Goal: Transaction & Acquisition: Purchase product/service

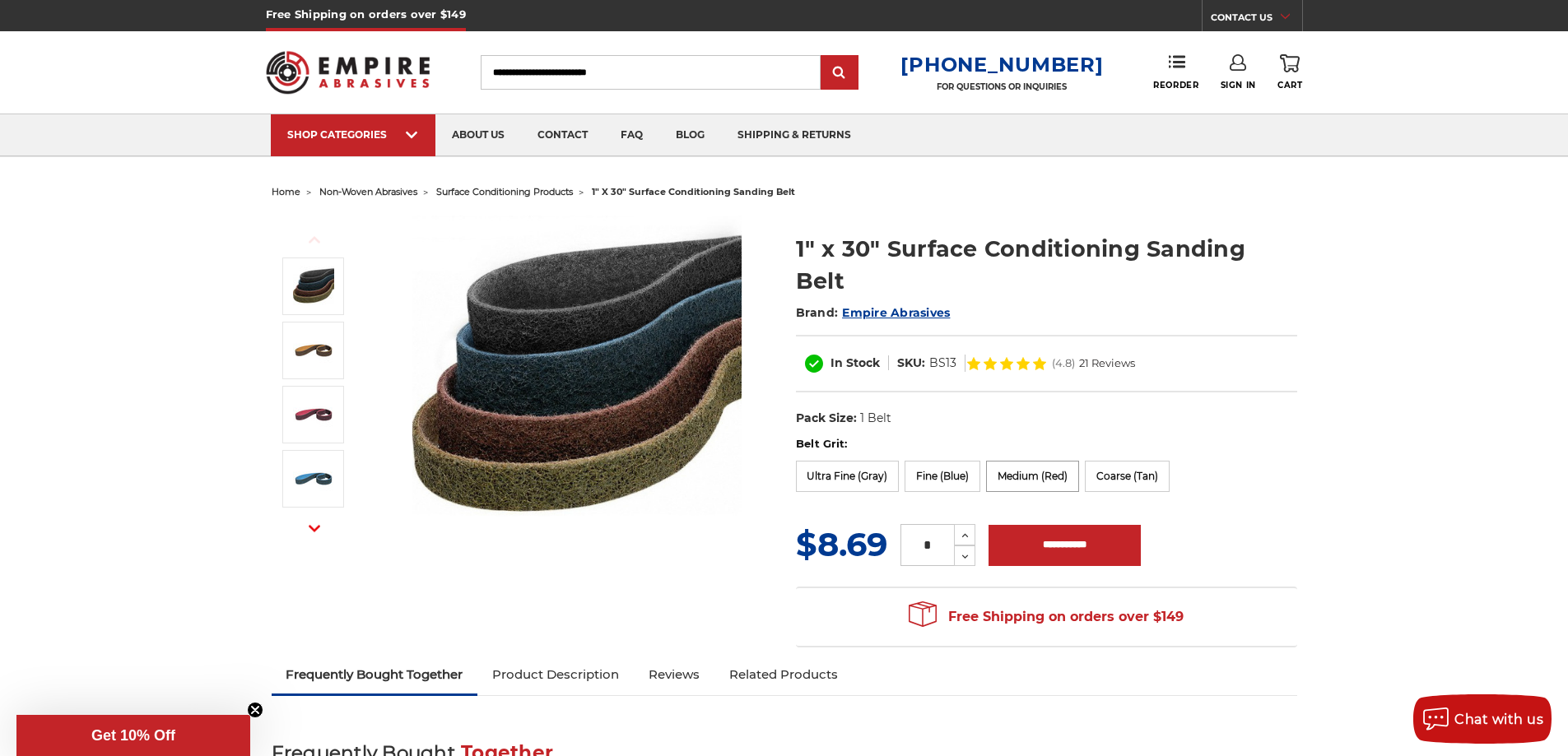
click at [1044, 461] on label "Medium (Red)" at bounding box center [1033, 476] width 93 height 31
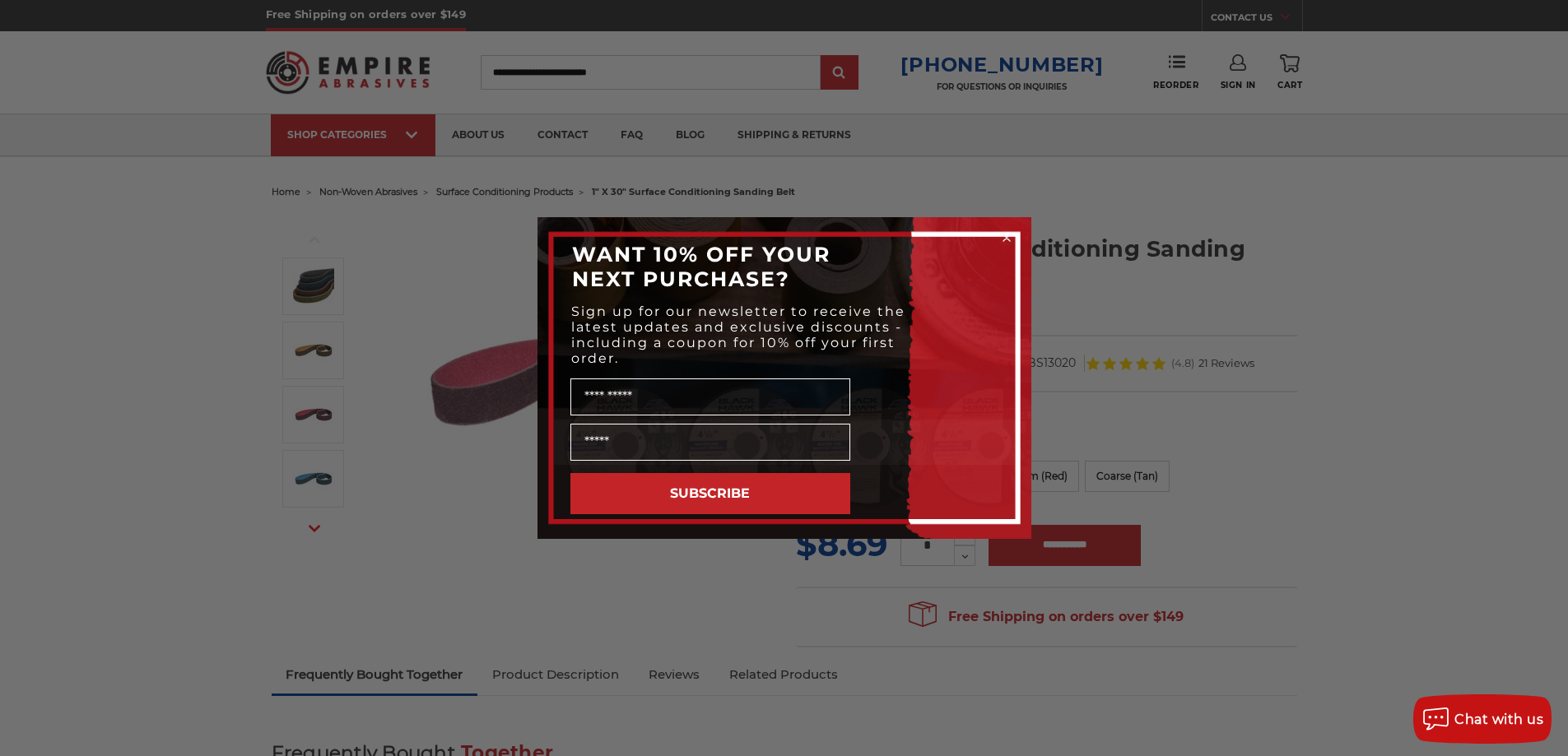
click at [1539, 434] on div "Close dialog WANT 10% OFF YOUR NEXT PURCHASE? Sign up for our newsletter to rec…" at bounding box center [784, 378] width 1568 height 756
click at [1008, 235] on circle "Close dialog" at bounding box center [1007, 238] width 16 height 16
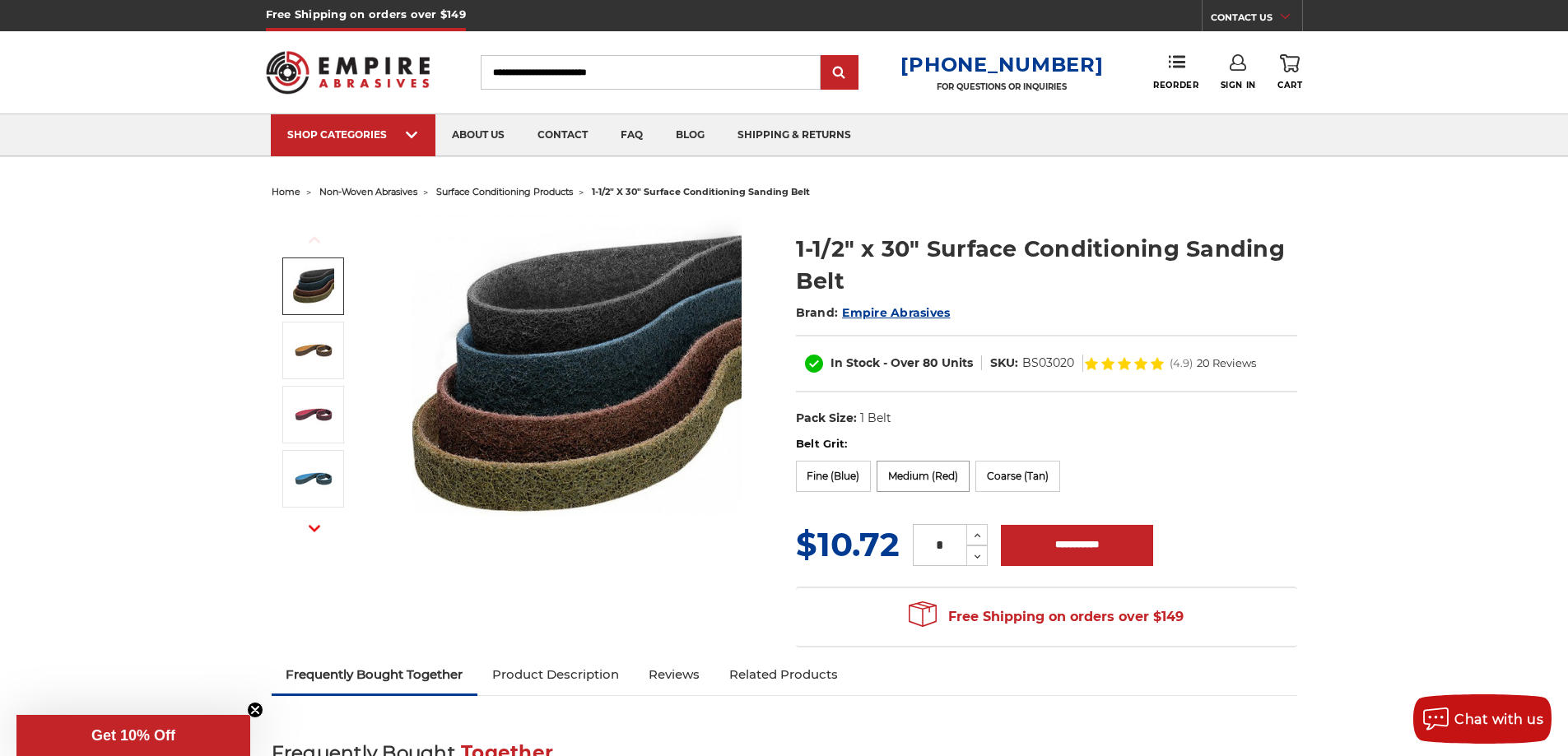
click at [925, 474] on label "Medium (Red)" at bounding box center [923, 476] width 93 height 31
click at [975, 537] on use at bounding box center [978, 536] width 6 height 4
click at [975, 536] on icon at bounding box center [978, 536] width 12 height 15
click at [972, 533] on icon at bounding box center [978, 536] width 12 height 15
click at [969, 531] on button "Increase Quantity:" at bounding box center [978, 535] width 21 height 21
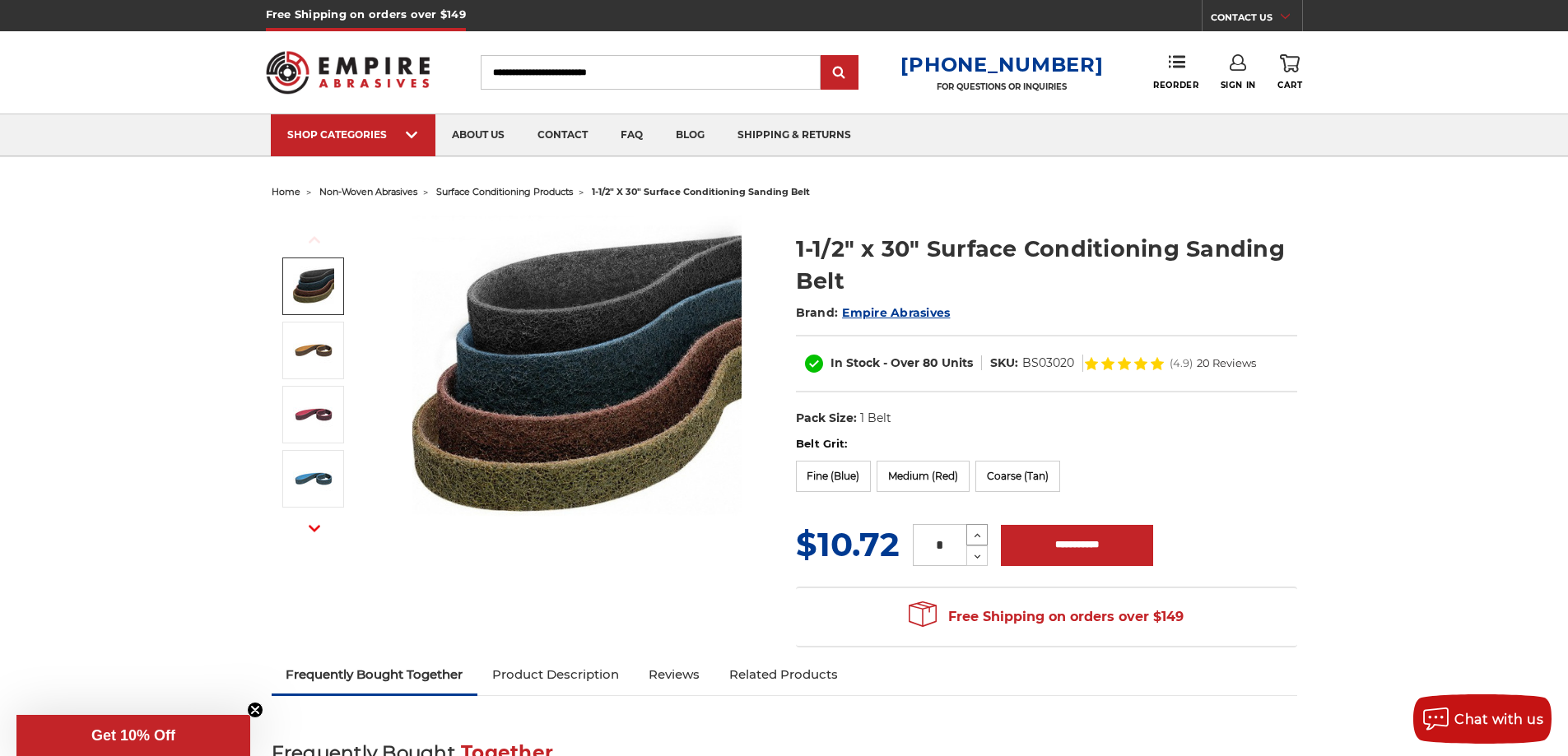
click at [969, 531] on button "Increase Quantity:" at bounding box center [978, 535] width 21 height 21
click at [979, 534] on icon at bounding box center [978, 536] width 12 height 15
click at [979, 535] on icon at bounding box center [978, 536] width 12 height 15
click at [978, 535] on use at bounding box center [978, 536] width 6 height 4
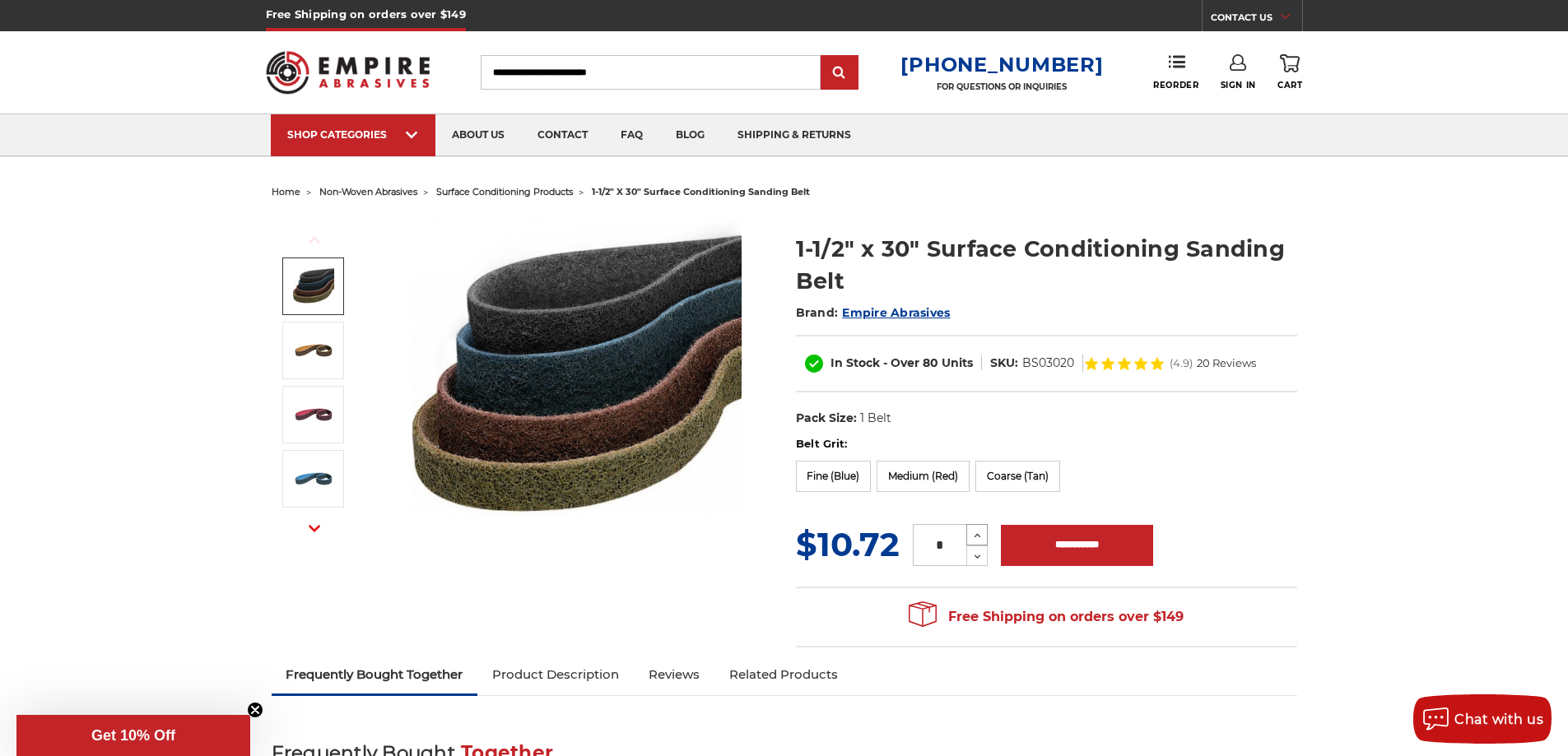
type input "**"
click at [541, 325] on img at bounding box center [576, 380] width 329 height 328
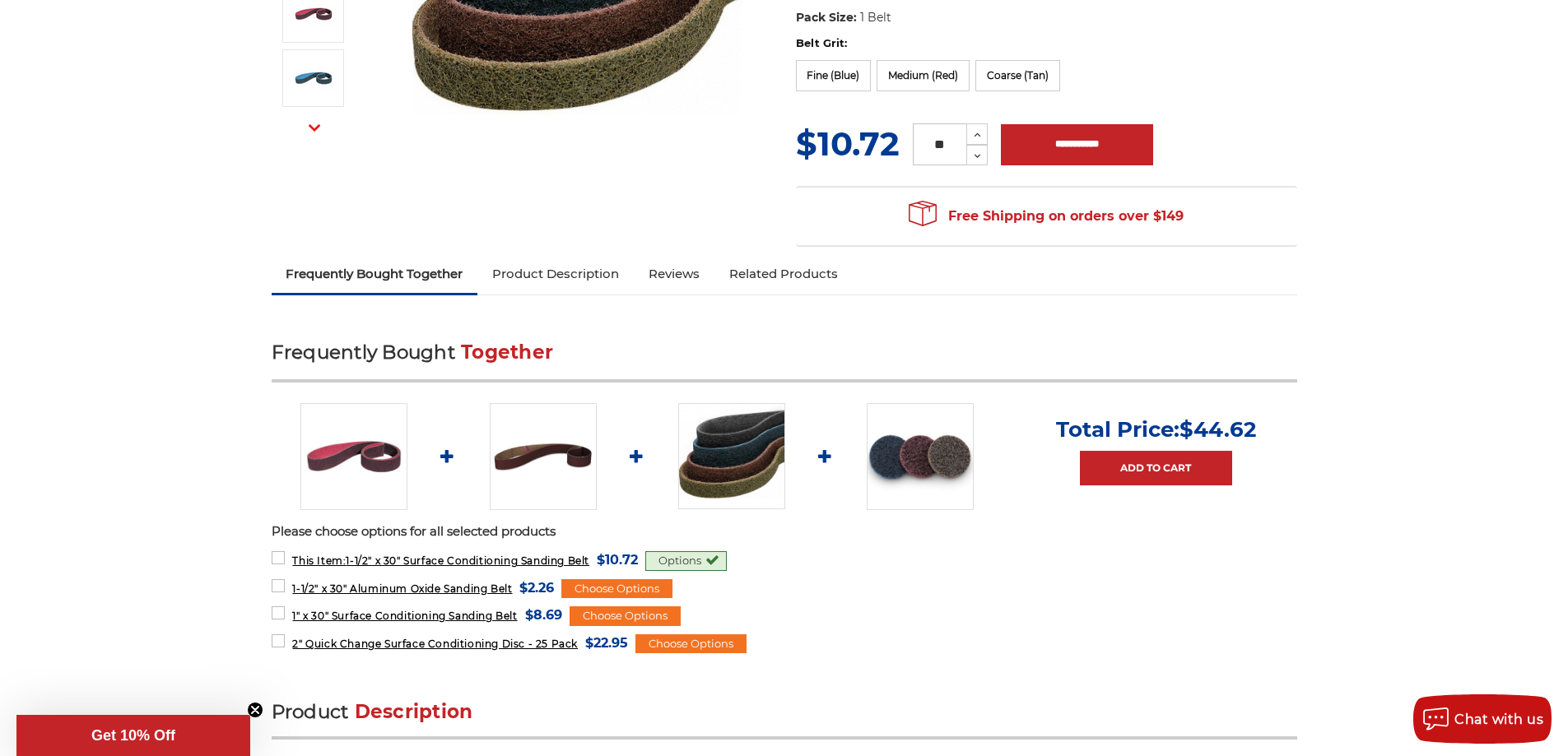
scroll to position [411, 0]
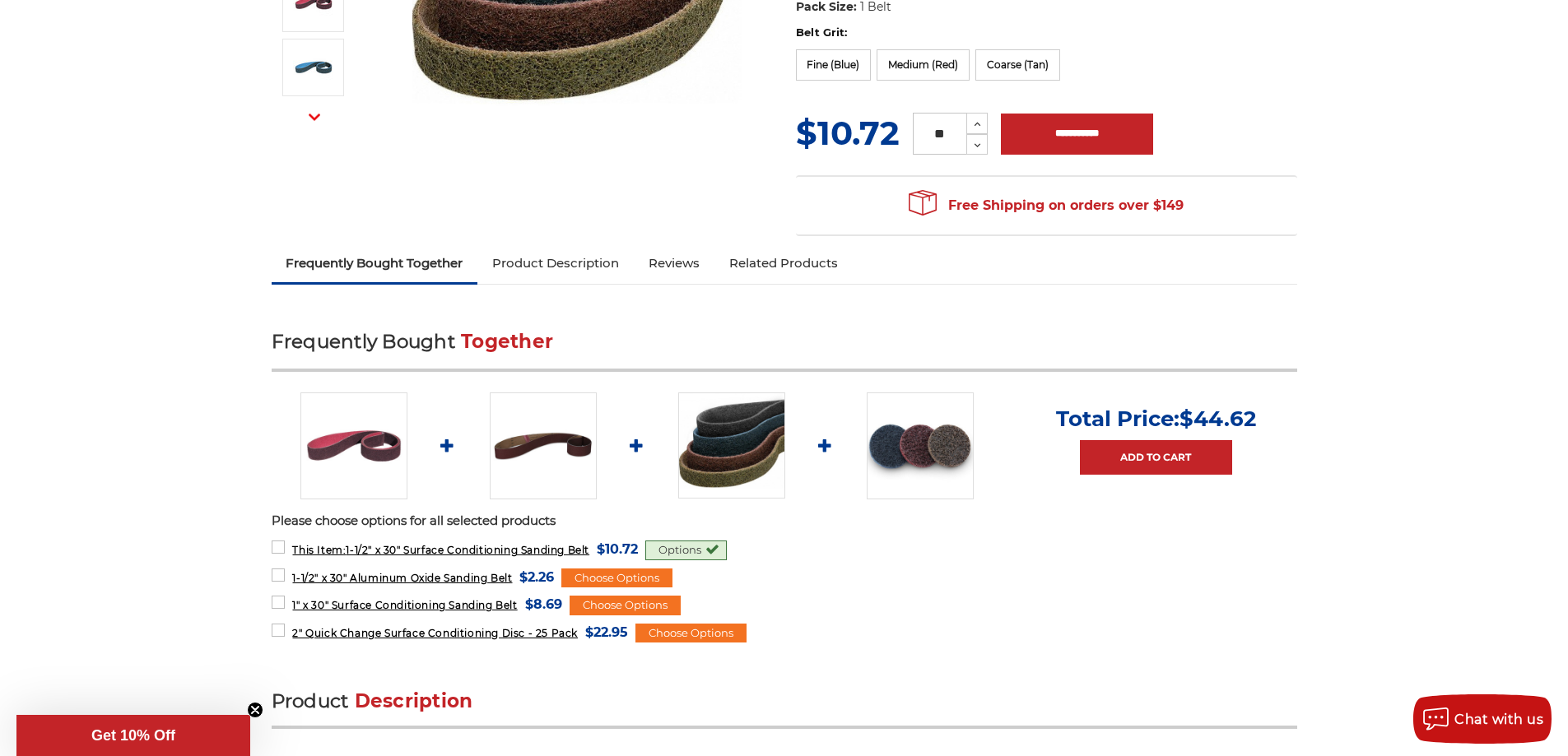
click at [685, 548] on div "Options" at bounding box center [686, 550] width 81 height 20
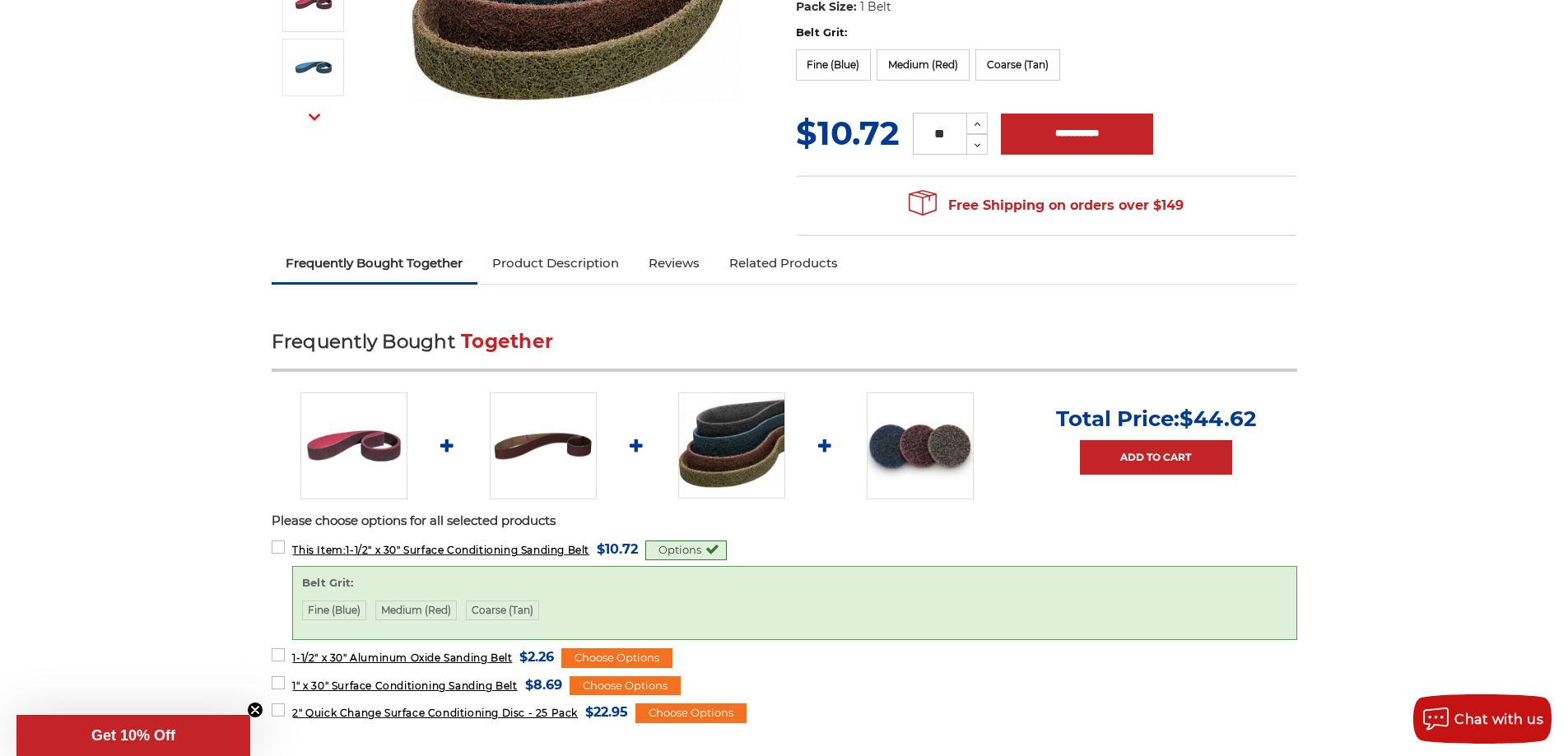
click at [696, 546] on div "Options" at bounding box center [686, 550] width 81 height 20
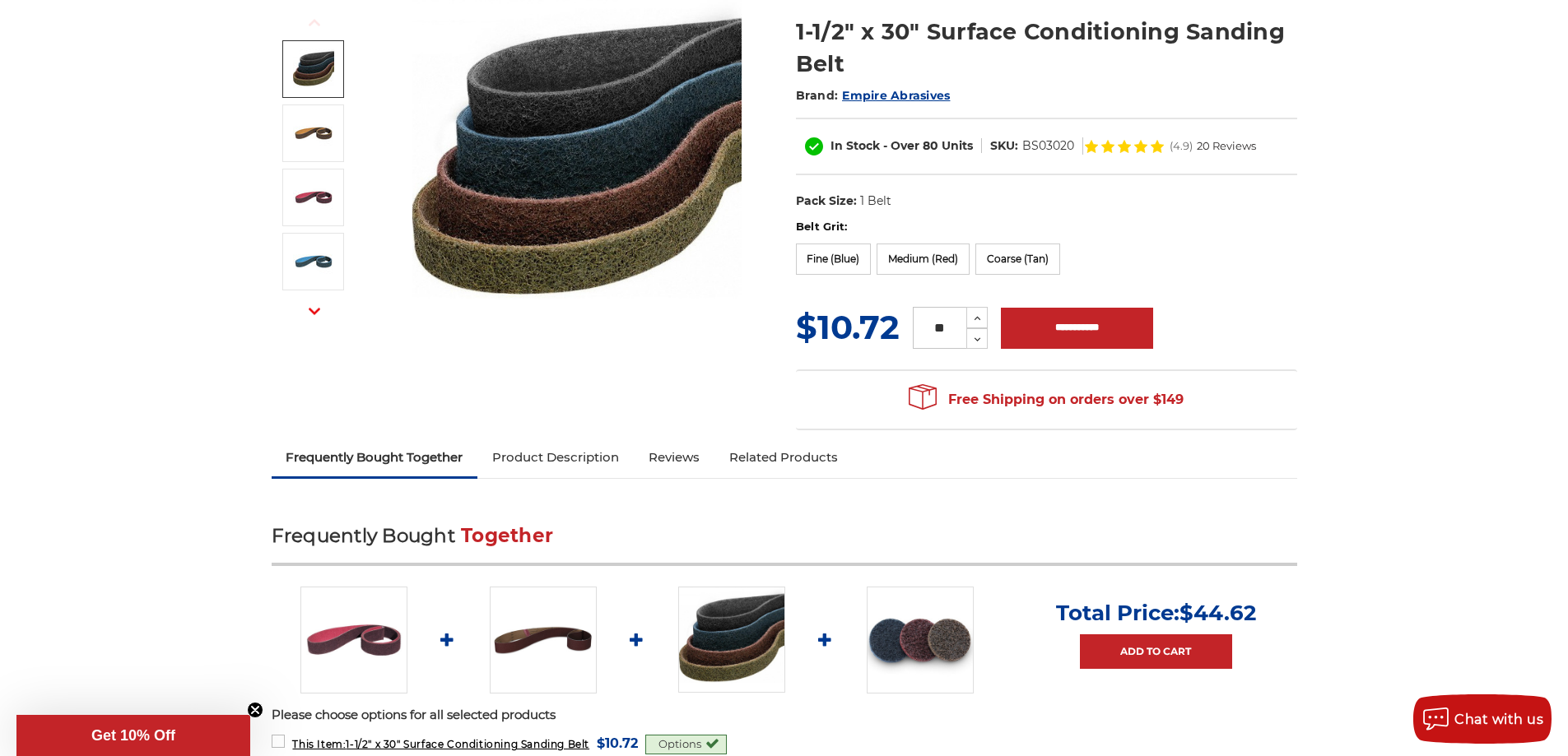
scroll to position [165, 0]
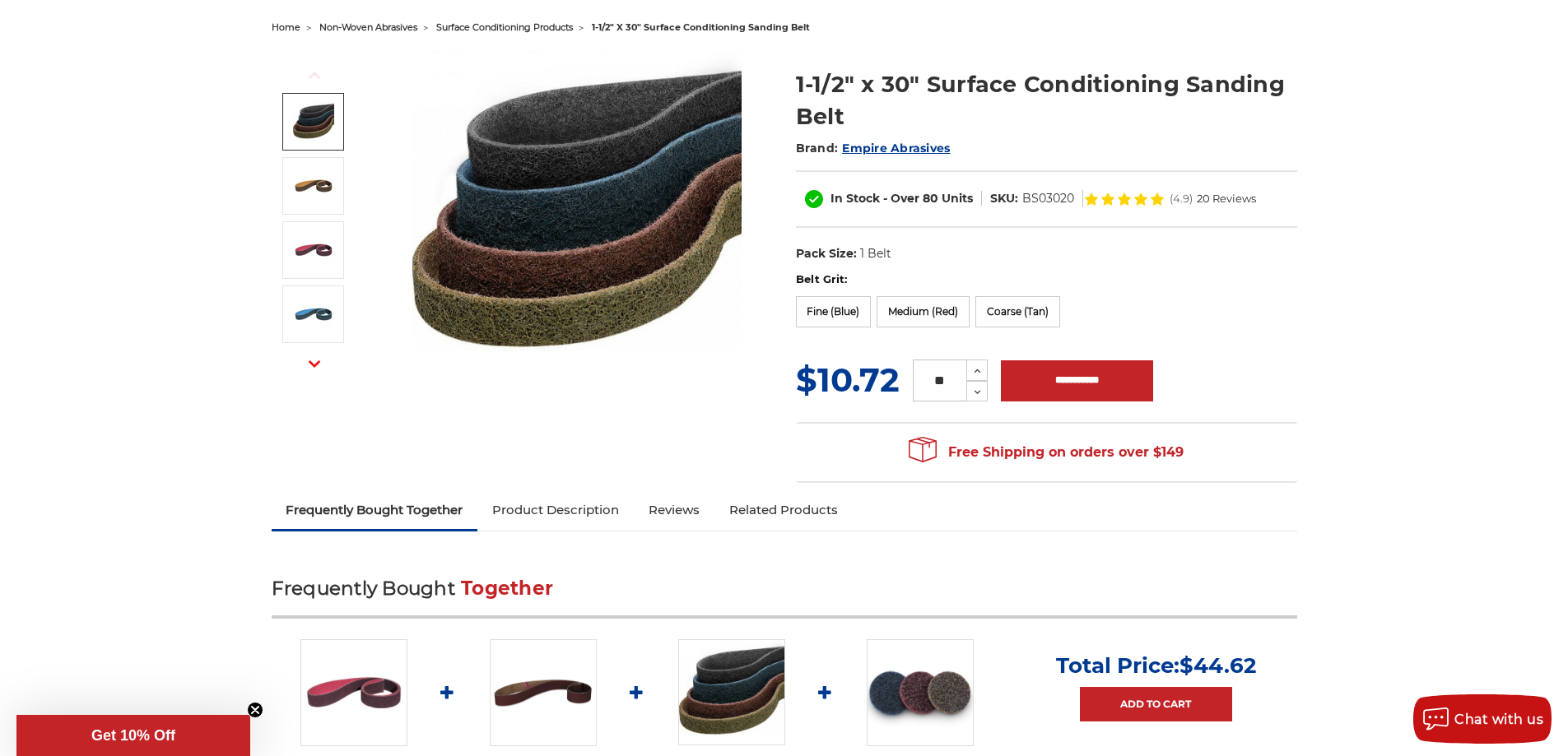
click at [307, 357] on button "Next" at bounding box center [314, 365] width 39 height 36
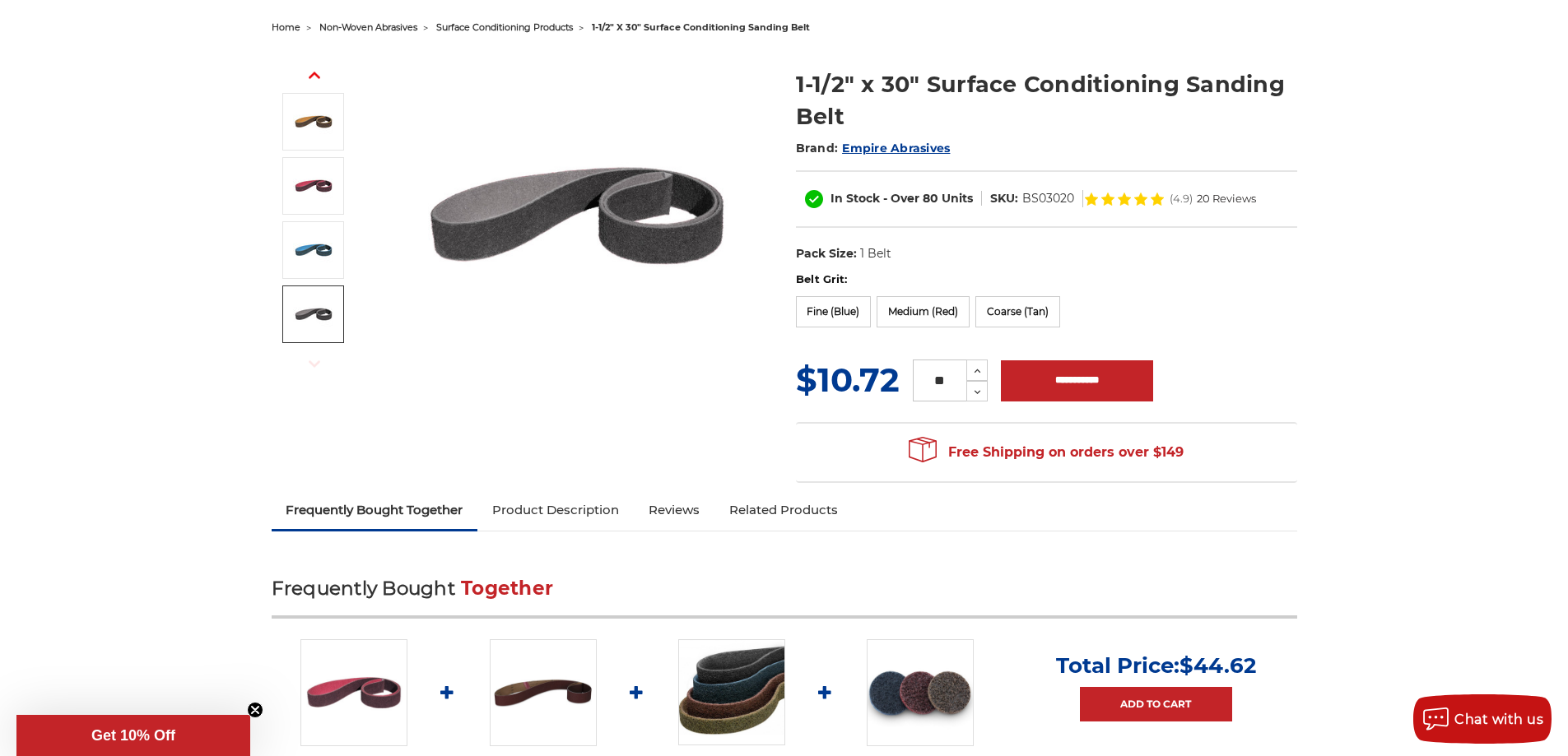
click at [308, 333] on img at bounding box center [314, 315] width 41 height 41
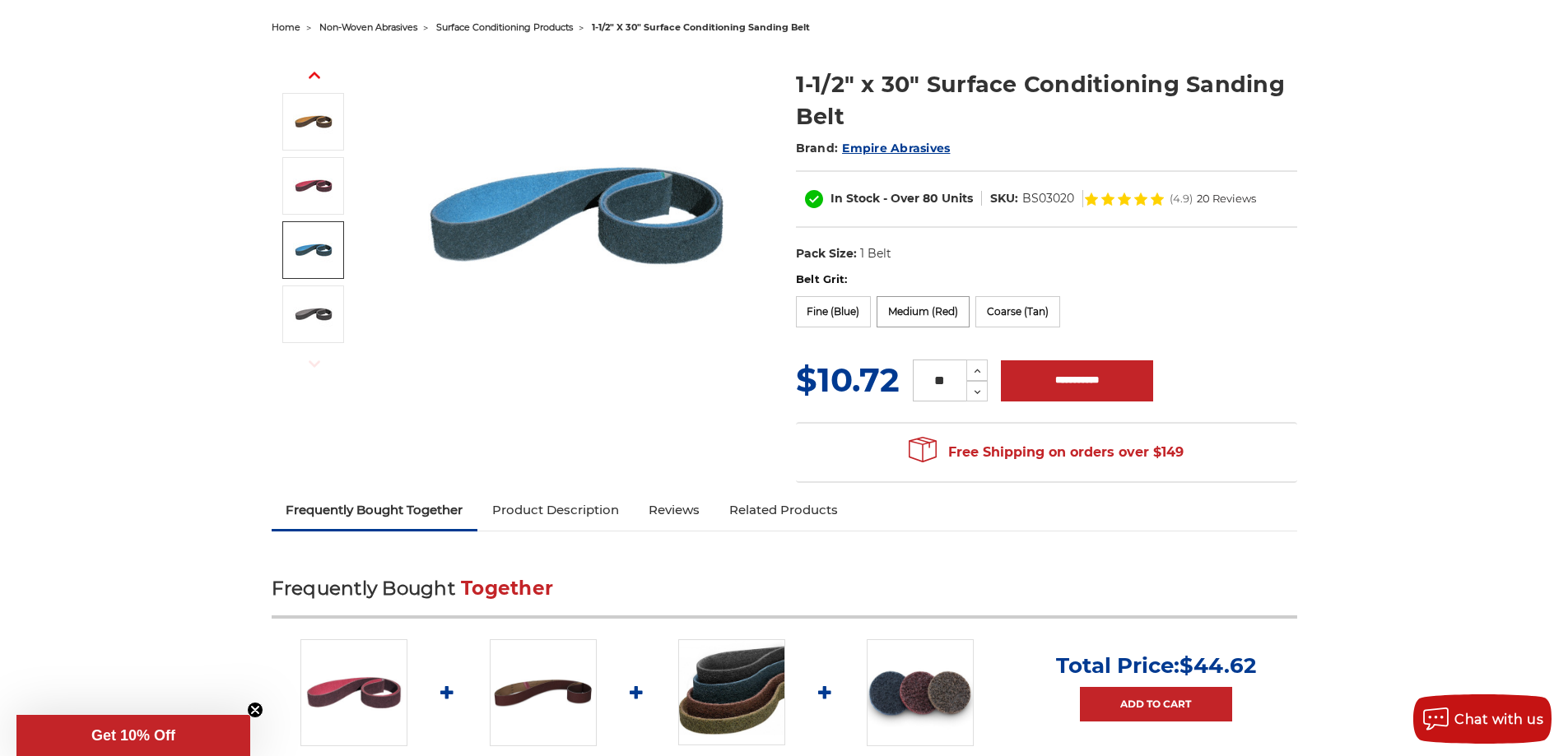
click at [912, 308] on label "Medium (Red)" at bounding box center [923, 311] width 93 height 31
click at [937, 306] on label "Medium (Red)" at bounding box center [923, 311] width 93 height 31
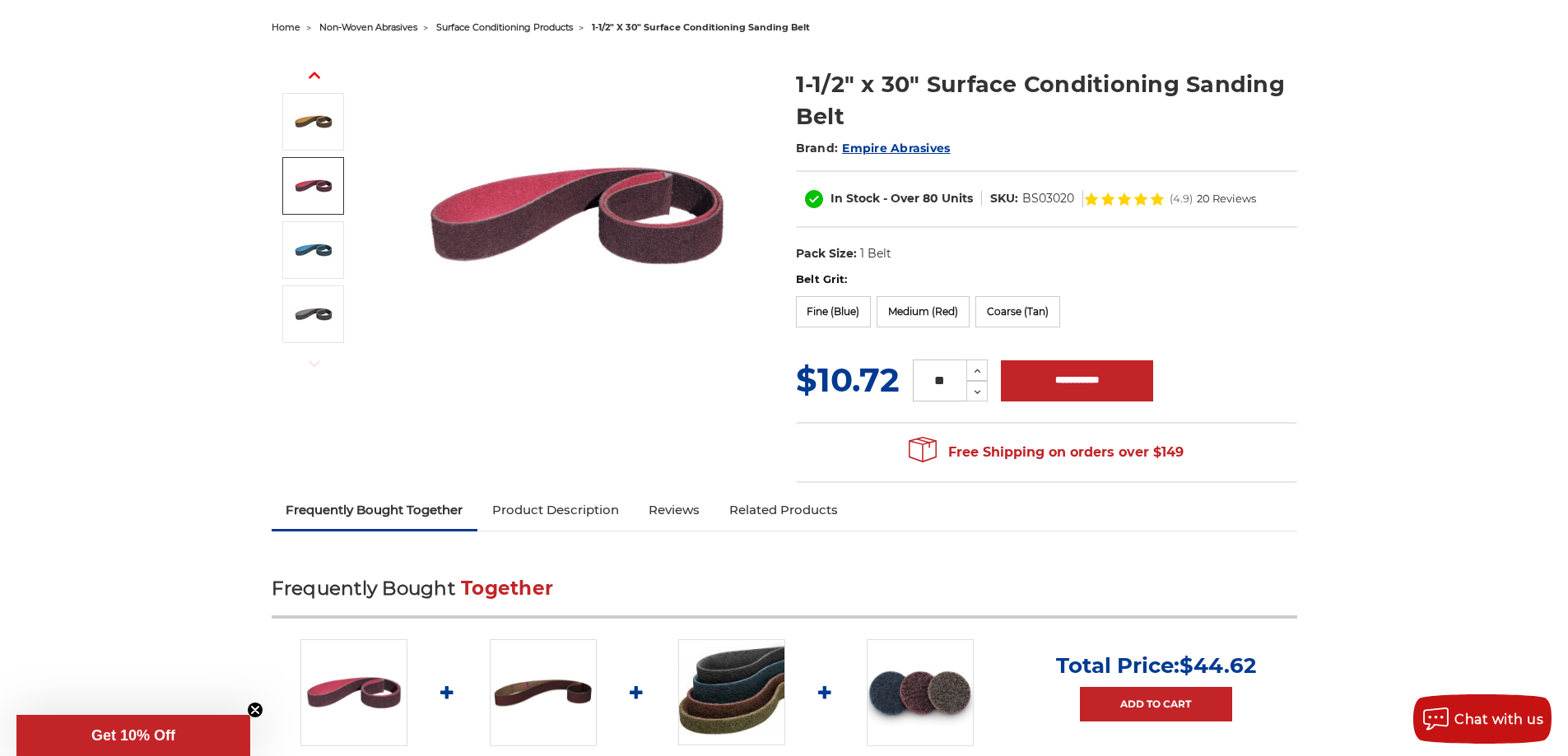
click at [326, 183] on img at bounding box center [314, 186] width 41 height 41
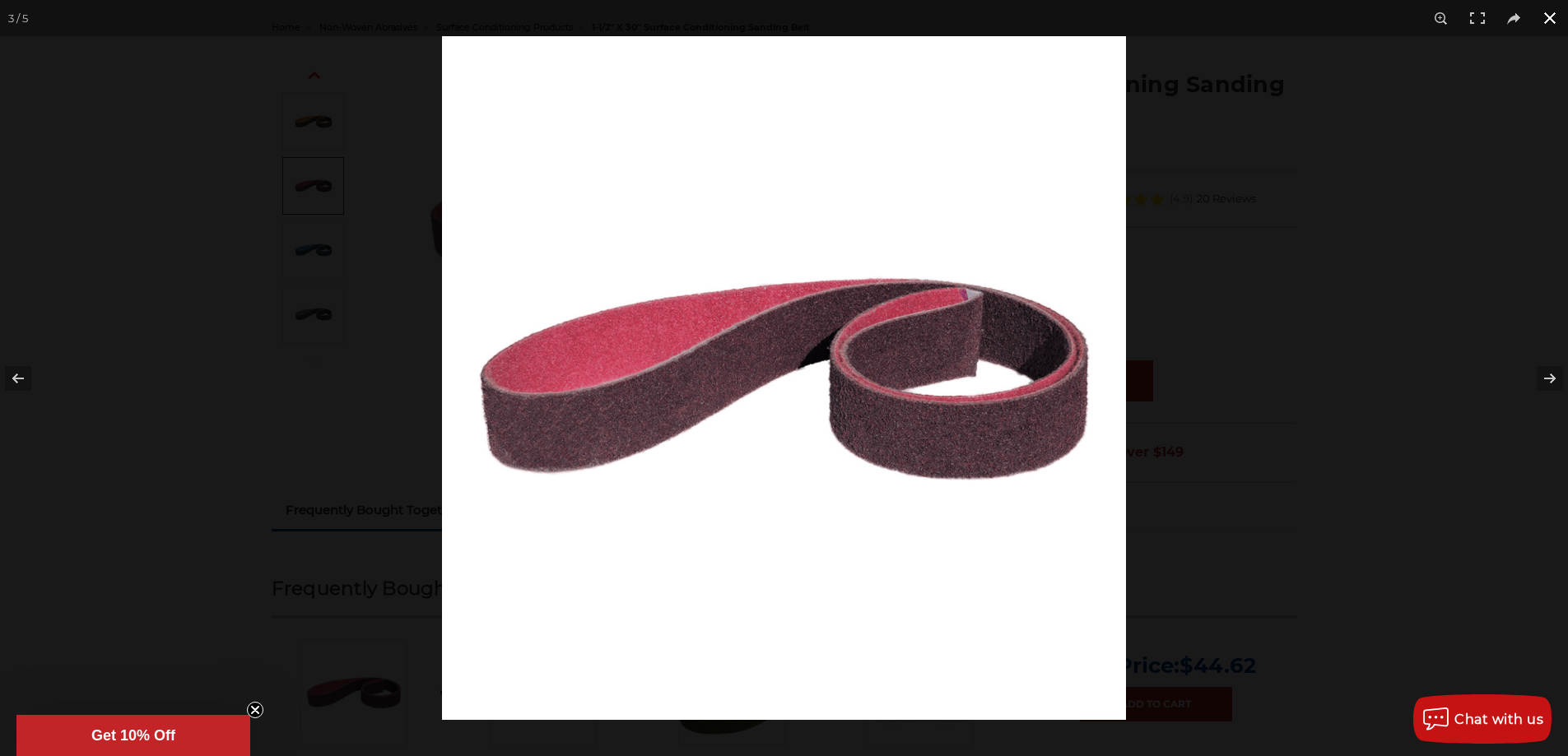
click at [1402, 193] on div at bounding box center [1226, 415] width 1568 height 756
